Goal: Navigation & Orientation: Understand site structure

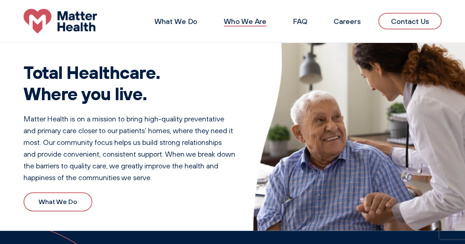
click at [260, 23] on link "Who We Are" at bounding box center [245, 21] width 43 height 9
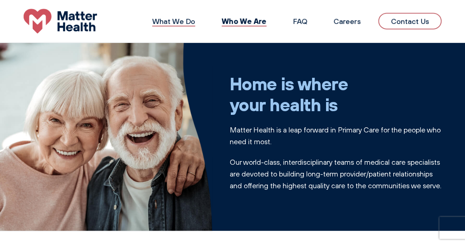
click at [167, 22] on link "What We Do" at bounding box center [173, 21] width 43 height 9
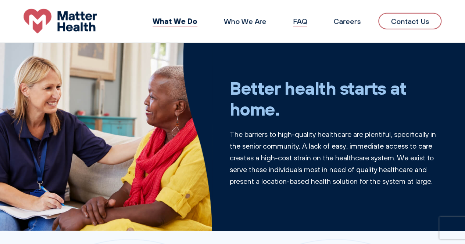
click at [303, 25] on link "FAQ" at bounding box center [300, 21] width 14 height 9
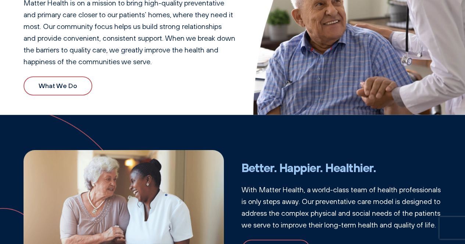
scroll to position [220, 0]
